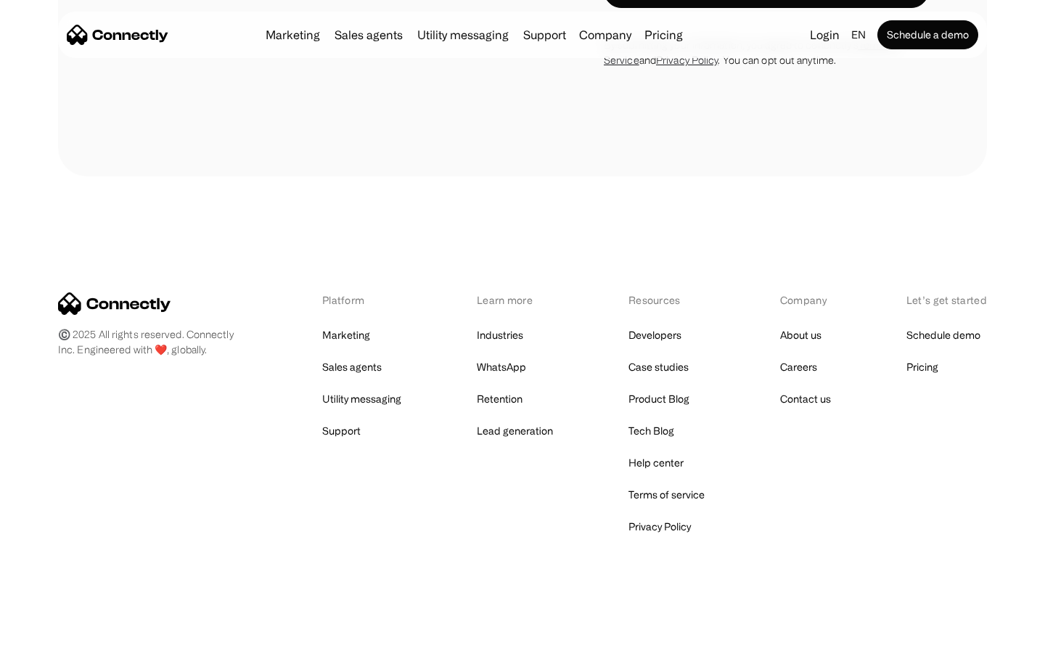
scroll to position [2803, 0]
